Goal: Task Accomplishment & Management: Manage account settings

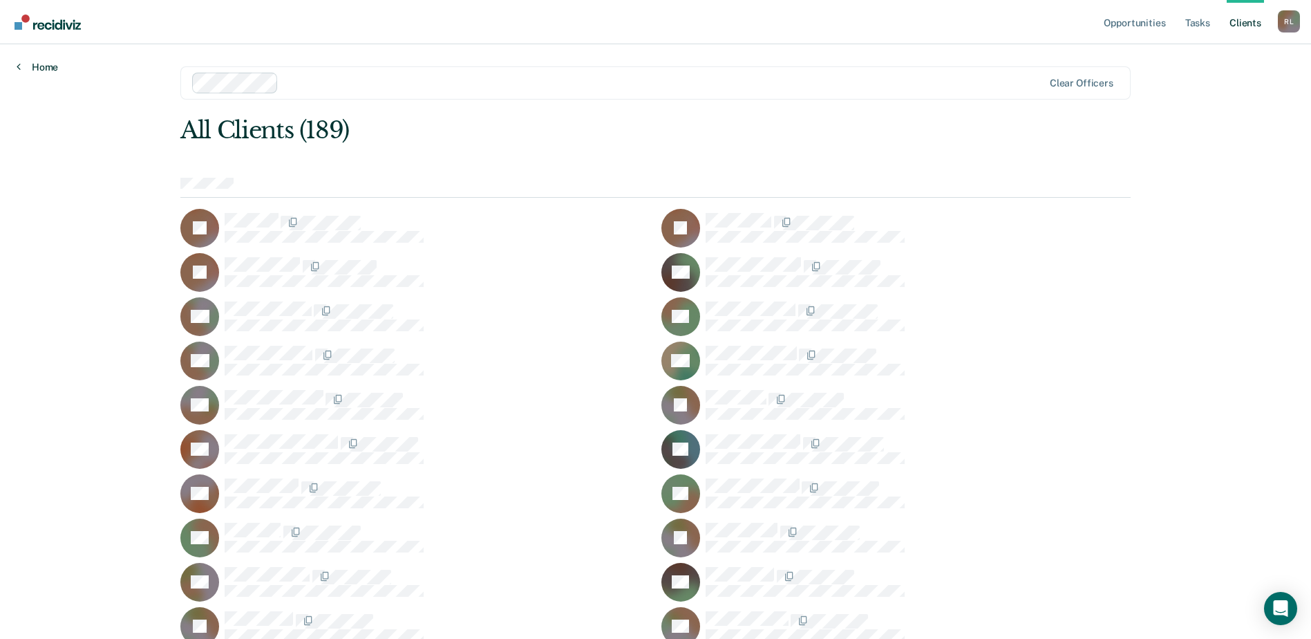
click at [34, 62] on link "Home" at bounding box center [37, 67] width 41 height 12
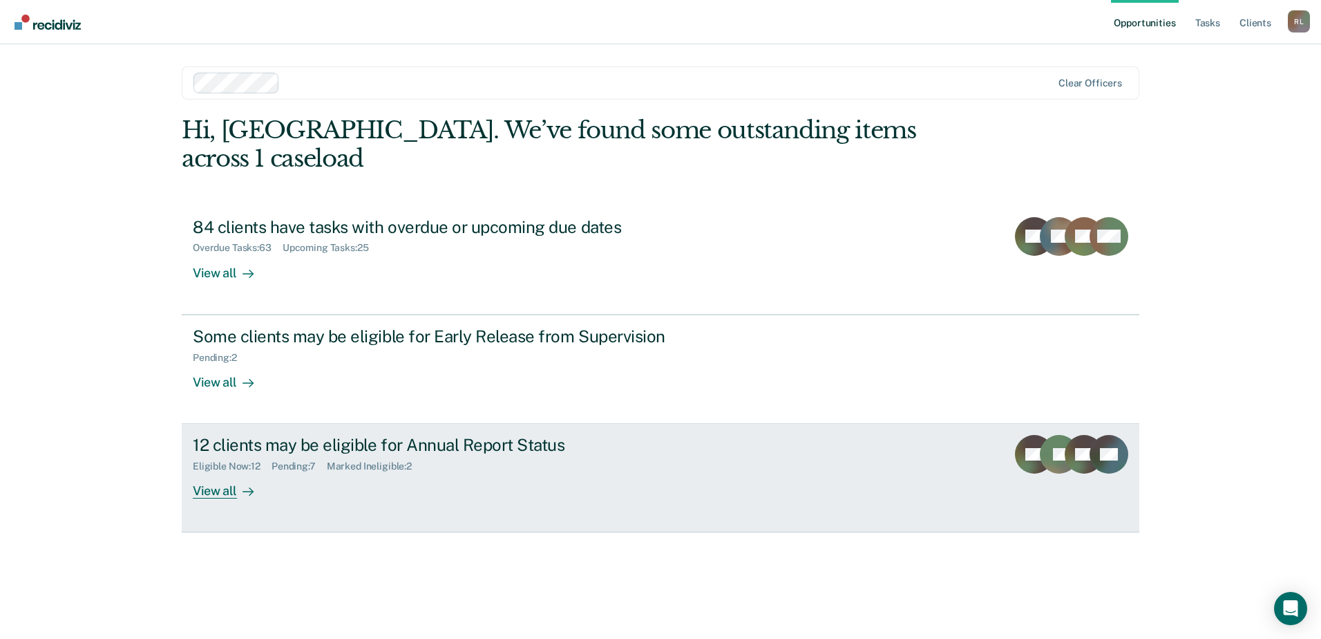
click at [350, 435] on div "12 clients may be eligible for Annual Report Status" at bounding box center [435, 445] width 485 height 20
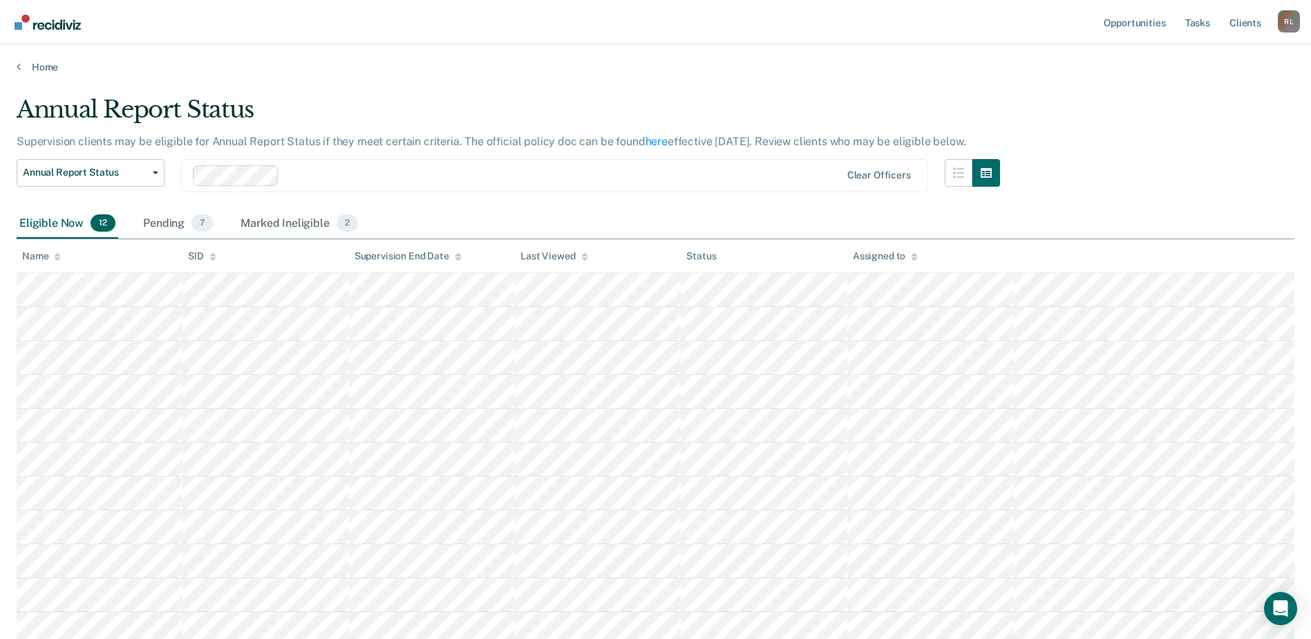
click at [53, 256] on div "Name" at bounding box center [41, 256] width 39 height 12
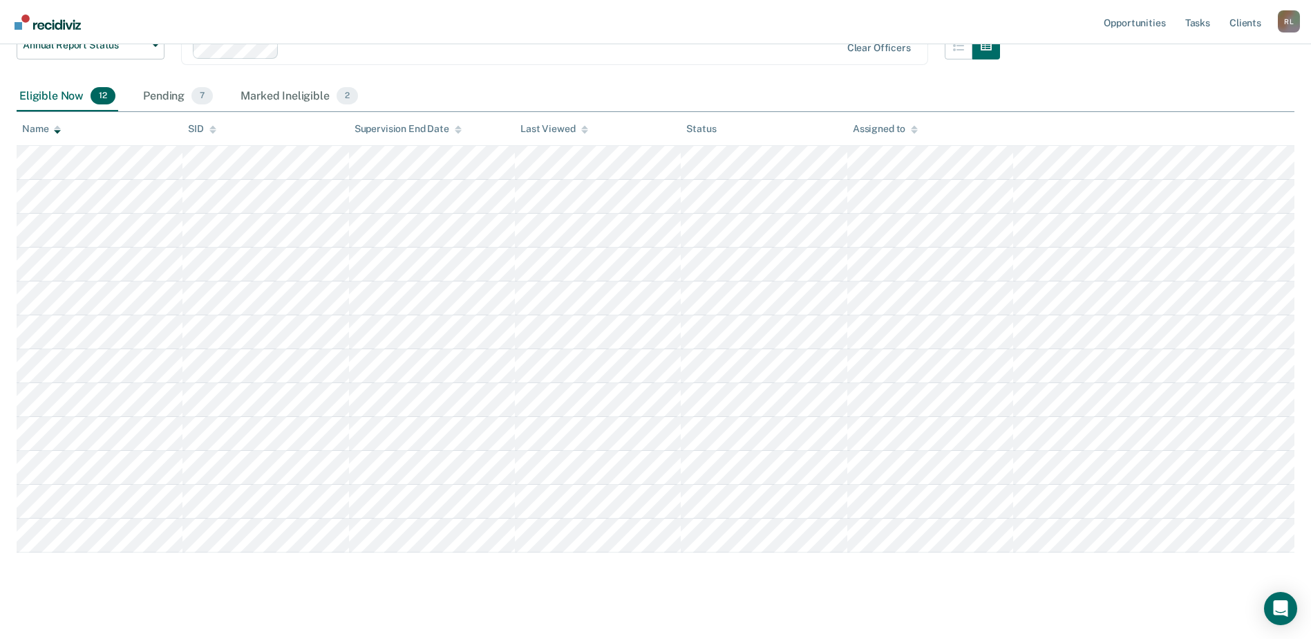
scroll to position [138, 0]
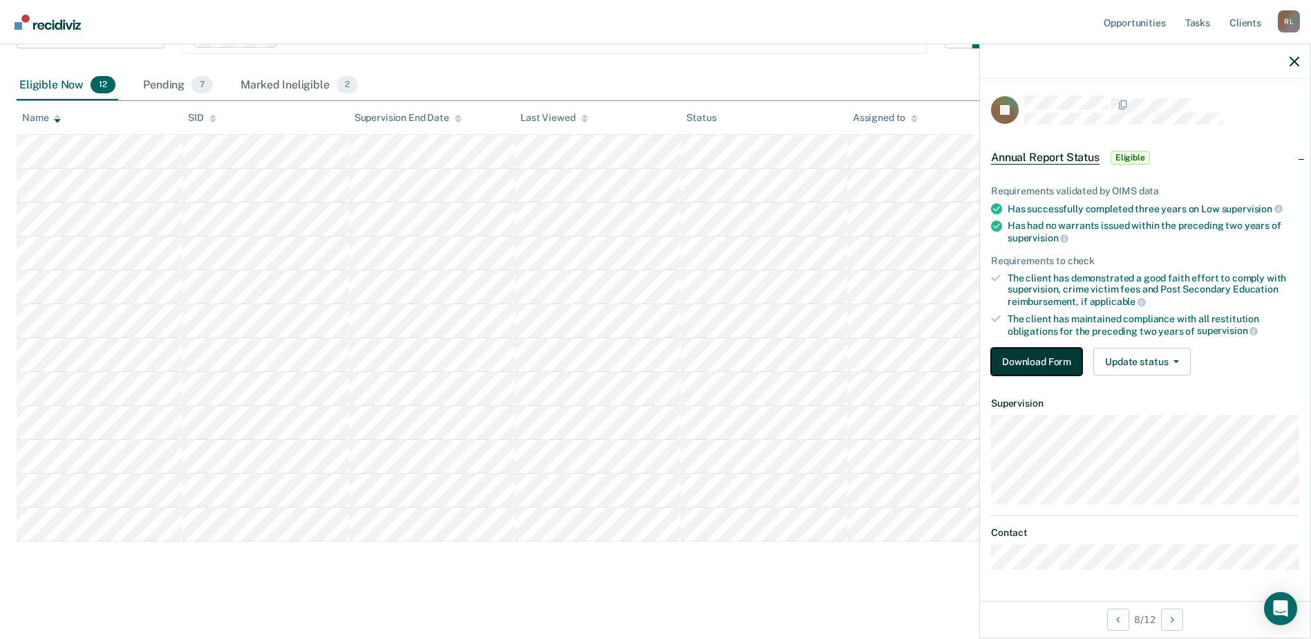
click at [1062, 362] on button "Download Form" at bounding box center [1036, 362] width 91 height 28
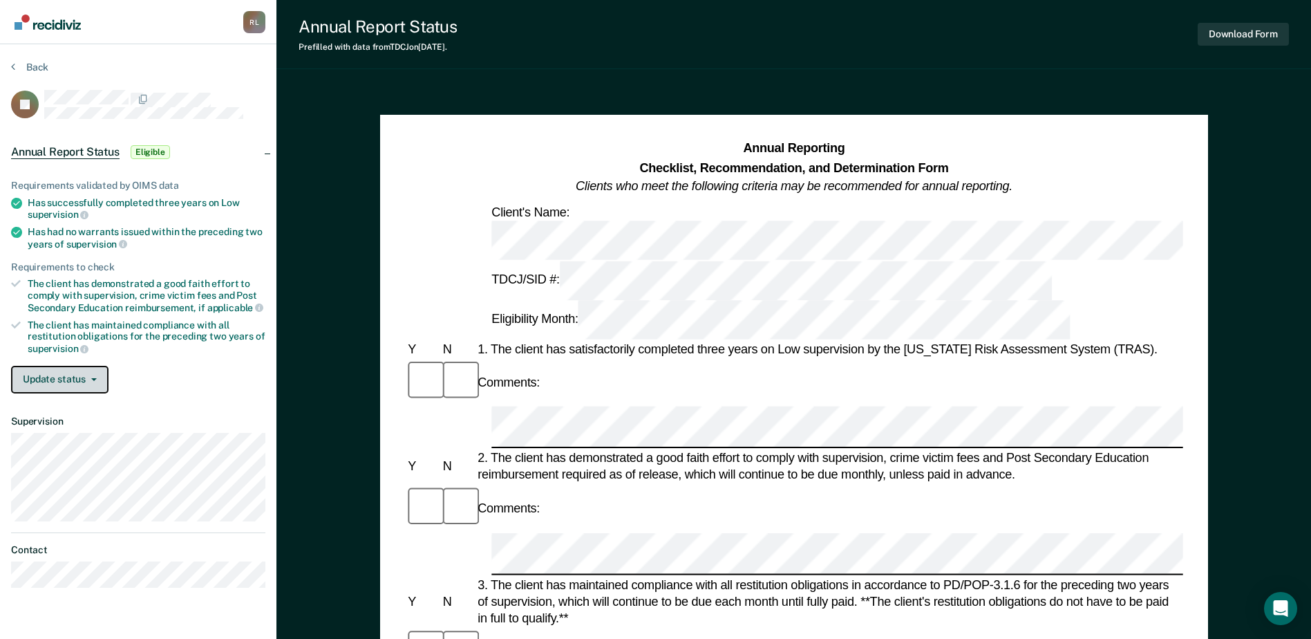
click at [44, 380] on button "Update status" at bounding box center [59, 380] width 97 height 28
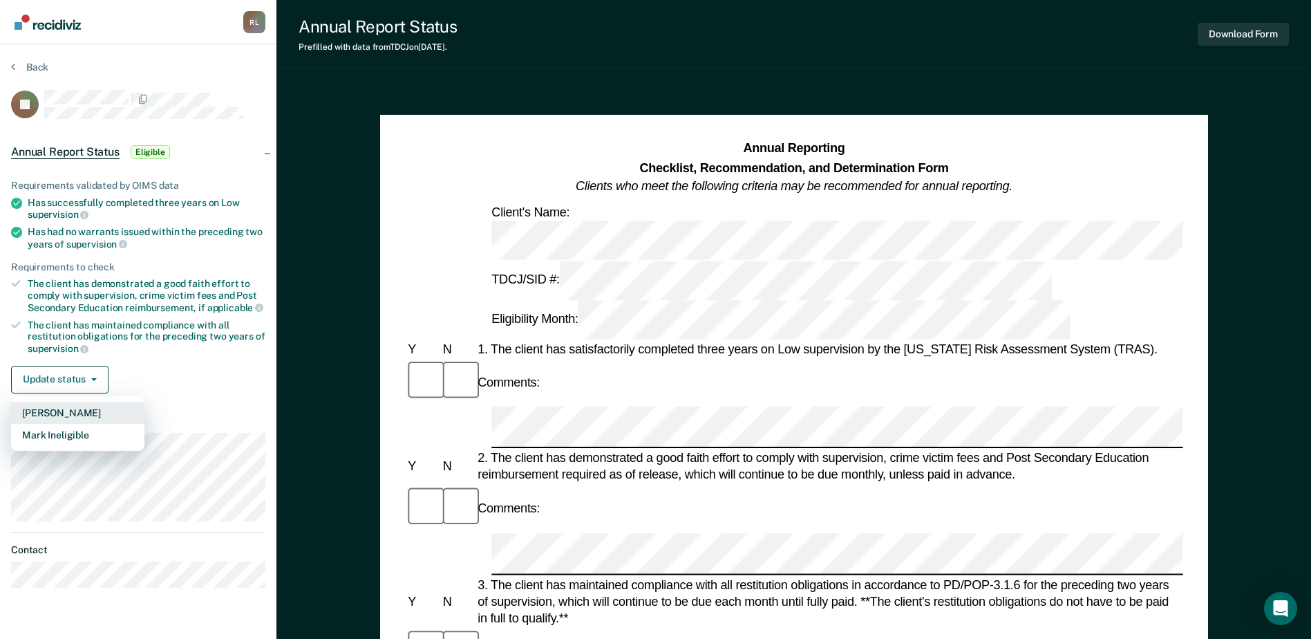
click at [68, 408] on button "[PERSON_NAME]" at bounding box center [77, 413] width 133 height 22
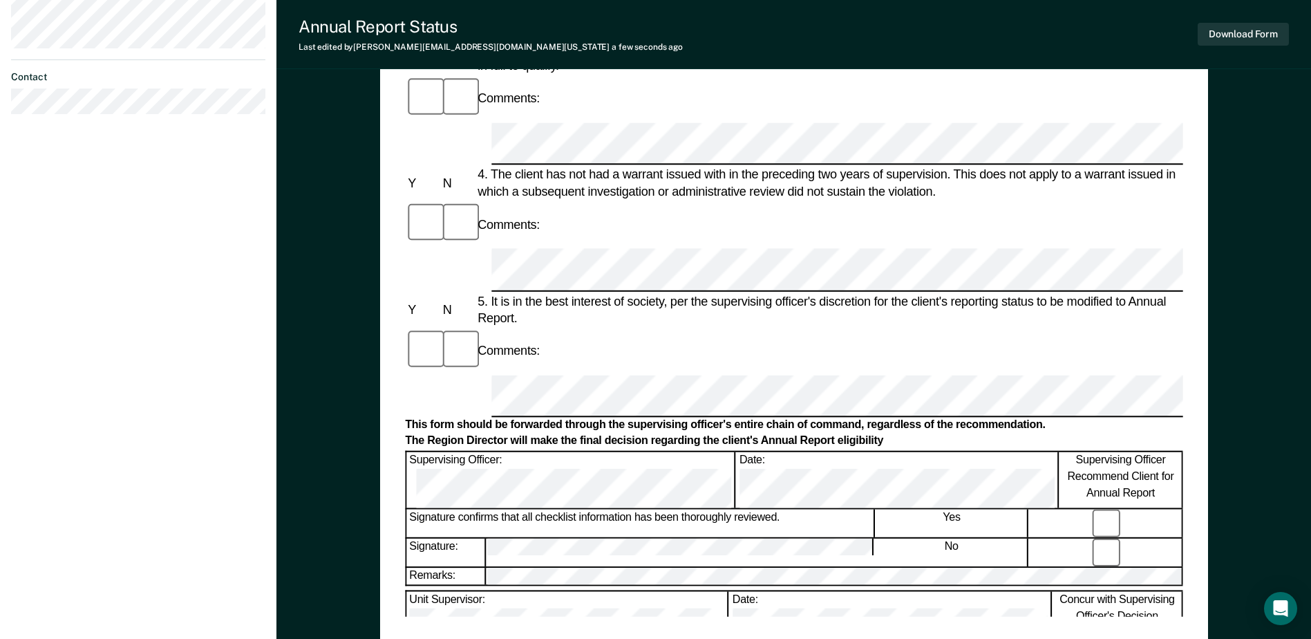
scroll to position [553, 0]
click at [1228, 32] on button "Download Form" at bounding box center [1243, 34] width 91 height 23
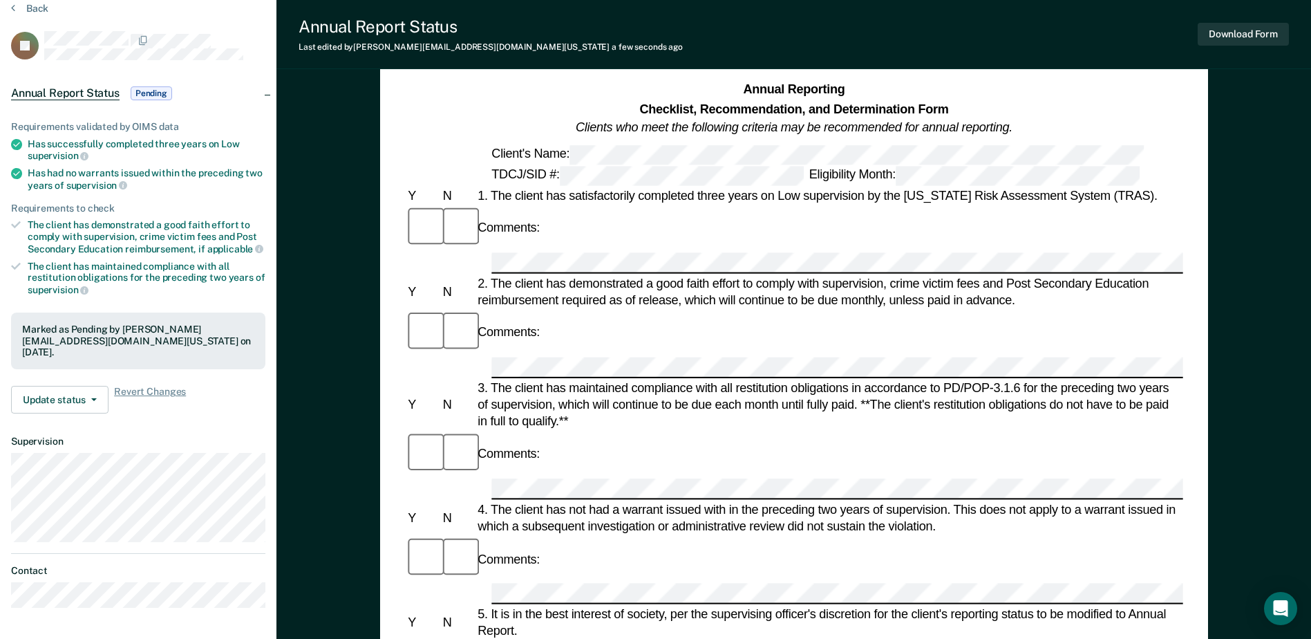
scroll to position [0, 0]
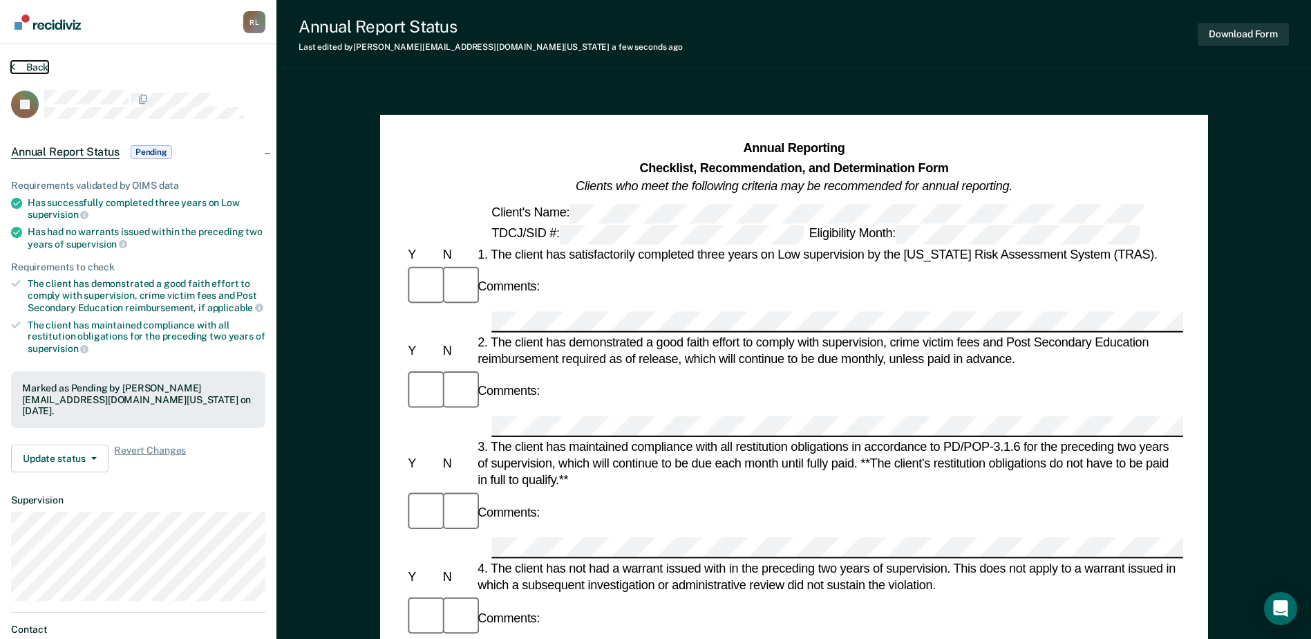
click at [30, 67] on button "Back" at bounding box center [29, 67] width 37 height 12
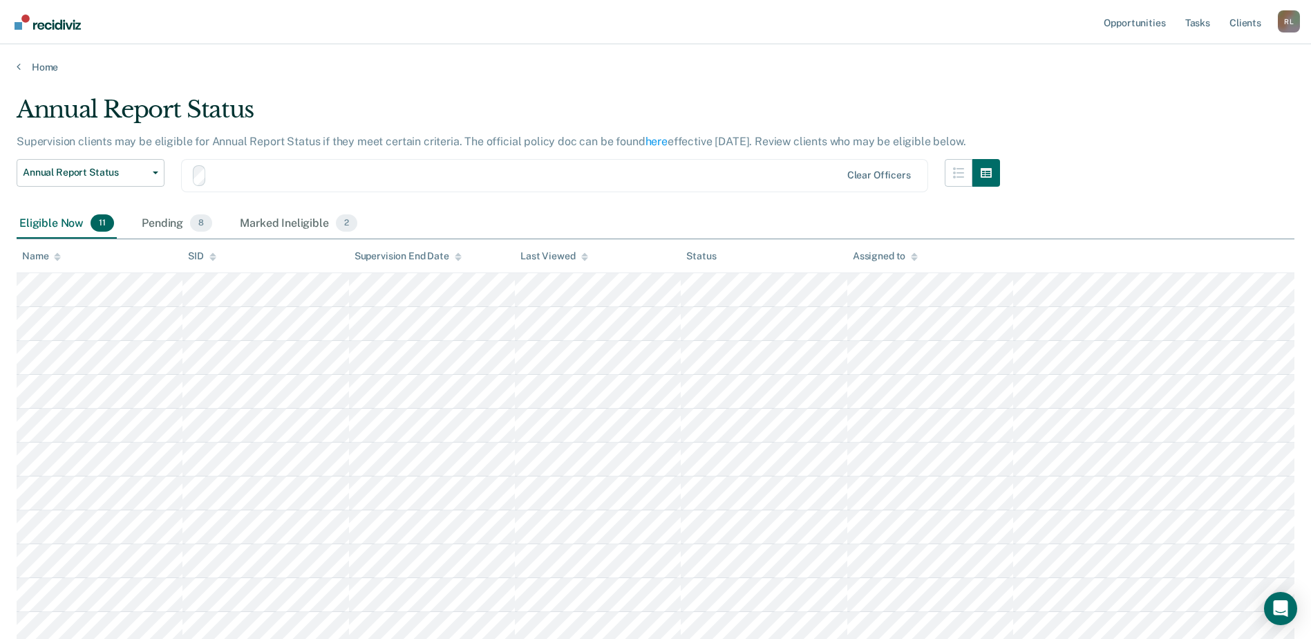
scroll to position [106, 0]
